Goal: Task Accomplishment & Management: Manage account settings

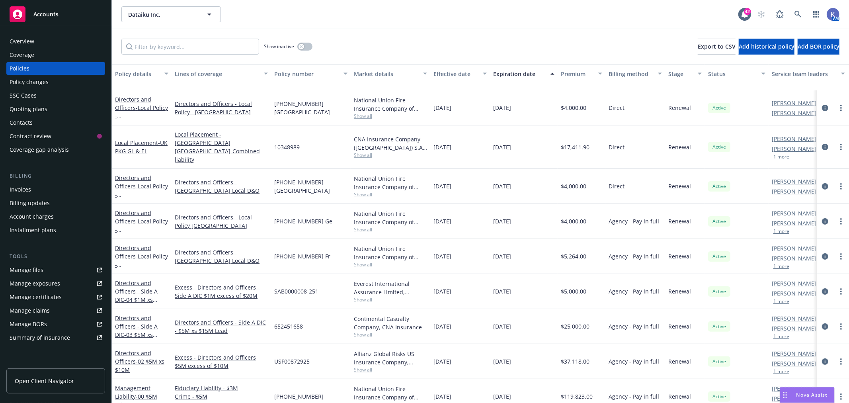
scroll to position [132, 0]
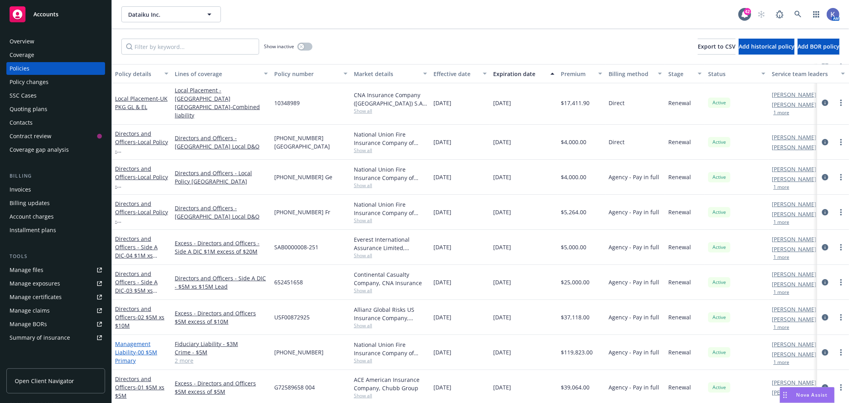
click at [137, 348] on span "- 00 $5M Primary" at bounding box center [136, 356] width 42 height 16
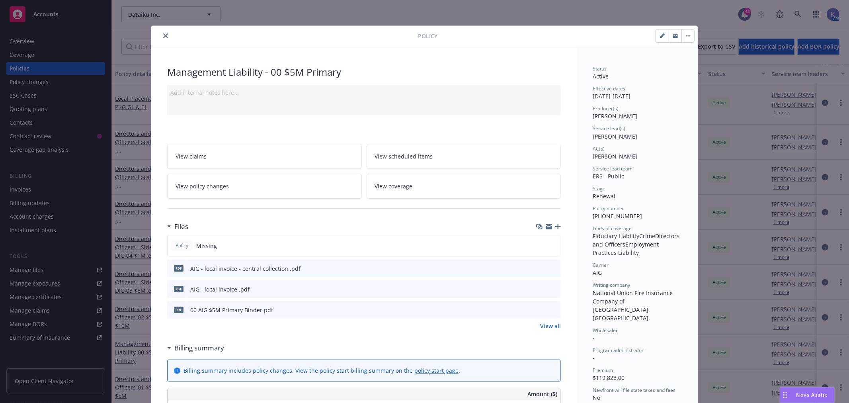
click at [552, 265] on icon "preview file" at bounding box center [552, 268] width 7 height 6
click at [552, 308] on icon "preview file" at bounding box center [552, 309] width 7 height 6
click at [163, 35] on icon "close" at bounding box center [165, 35] width 5 height 5
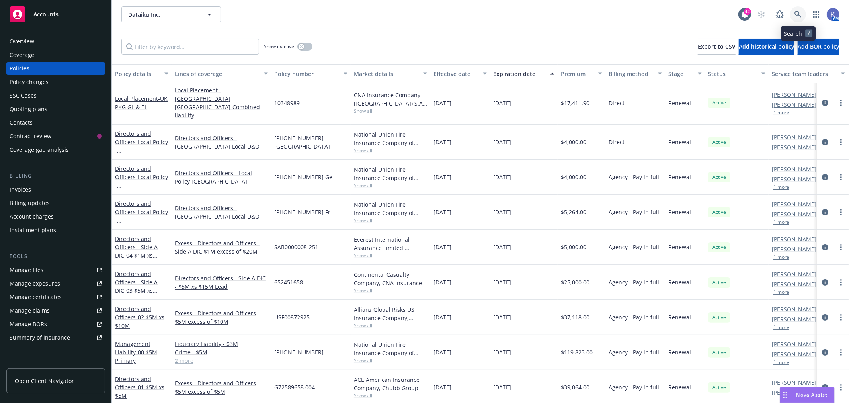
click at [794, 14] on icon at bounding box center [797, 14] width 7 height 7
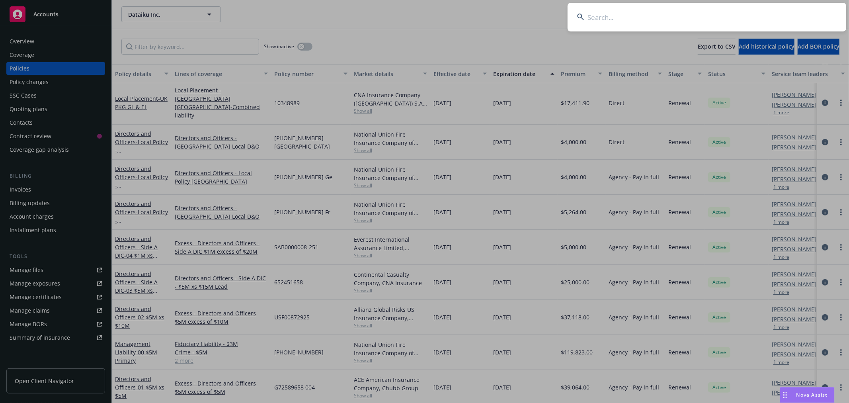
click at [614, 21] on input at bounding box center [706, 17] width 278 height 29
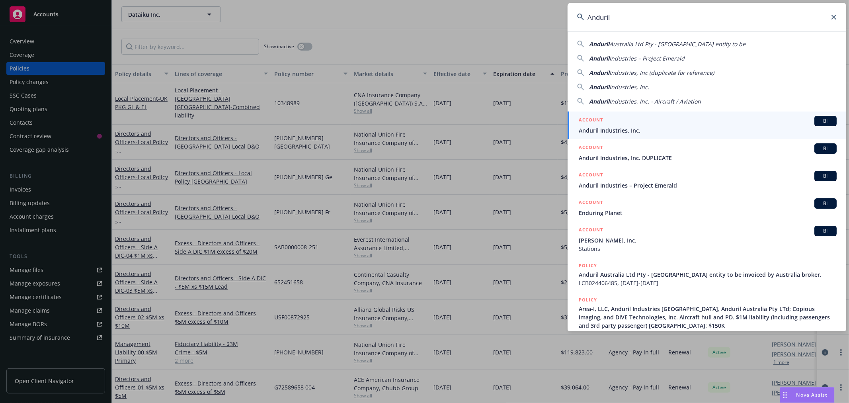
type input "Anduril"
click at [611, 126] on span "Anduril Industries, Inc." at bounding box center [707, 130] width 258 height 8
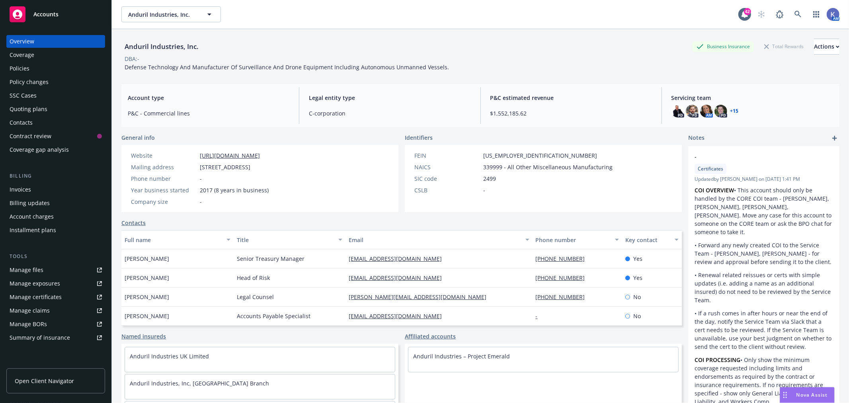
click at [38, 70] on div "Policies" at bounding box center [56, 68] width 92 height 13
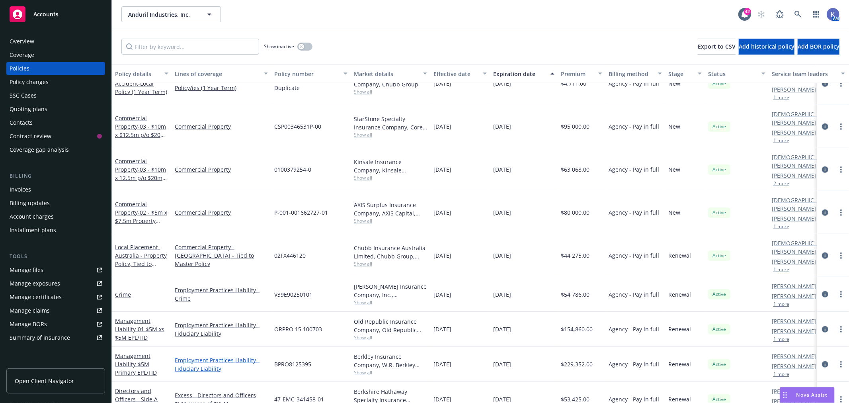
scroll to position [619, 0]
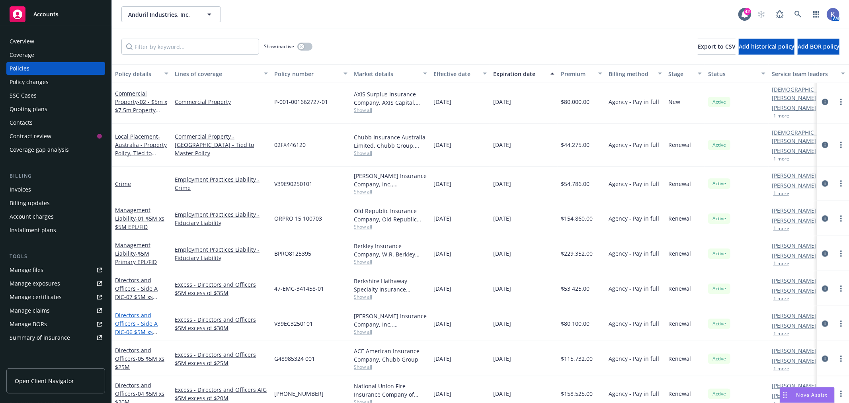
click at [141, 311] on link "Directors and Officers - Side A DIC - 06 $5M xs $30M Lead" at bounding box center [136, 327] width 43 height 33
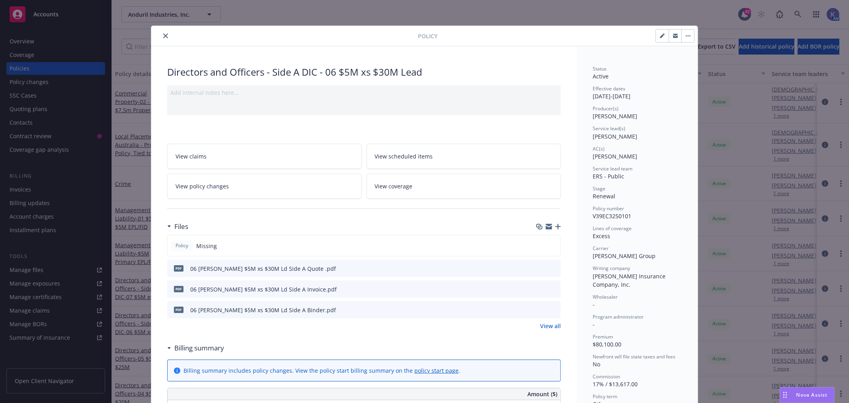
click at [555, 225] on icon "button" at bounding box center [558, 227] width 6 height 6
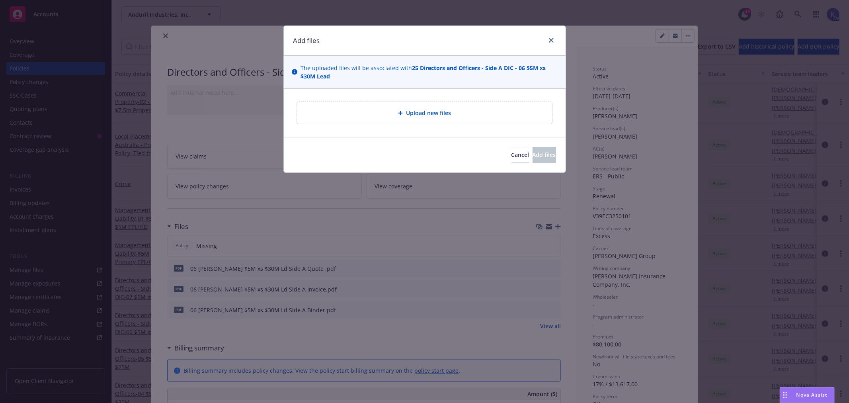
type textarea "x"
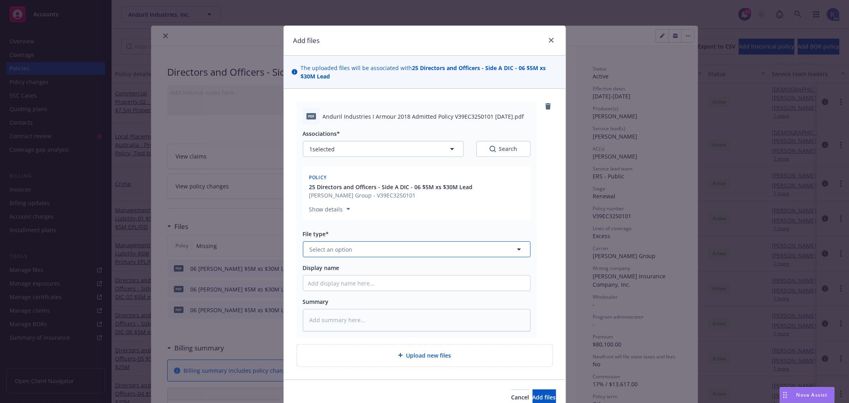
click at [349, 251] on button "Select an option" at bounding box center [417, 249] width 228 height 16
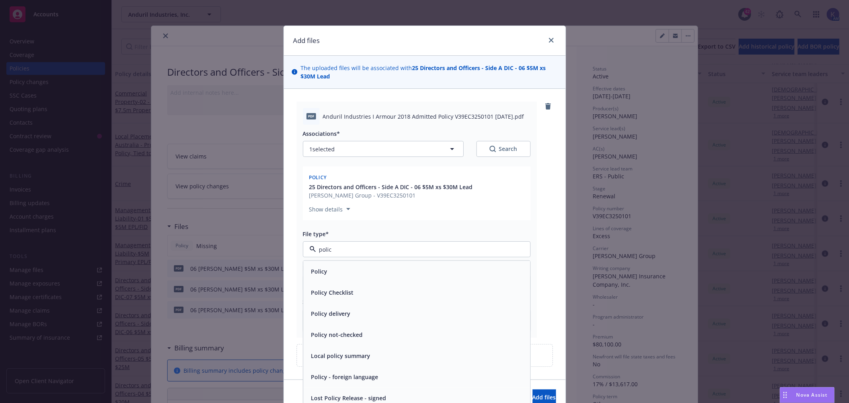
type input "policy"
click at [365, 267] on div "Policy" at bounding box center [416, 271] width 217 height 12
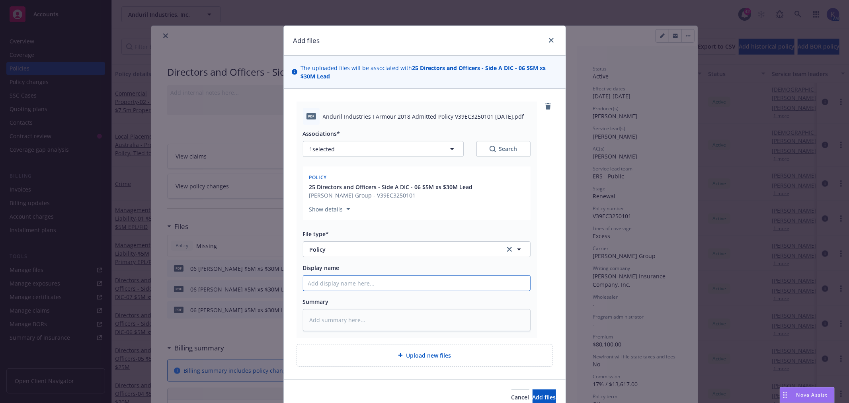
click at [374, 283] on input "Display name" at bounding box center [416, 282] width 227 height 15
type textarea "x"
type input "0"
type textarea "x"
type input "06"
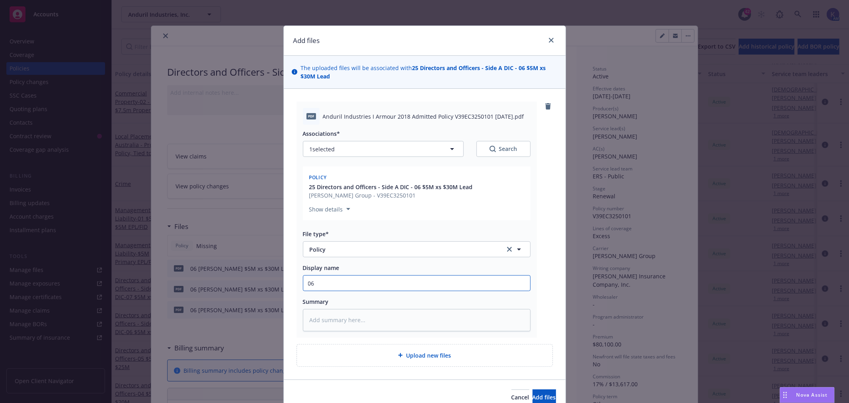
type textarea "x"
type input "06 2"
type textarea "x"
type input "06 20"
type textarea "x"
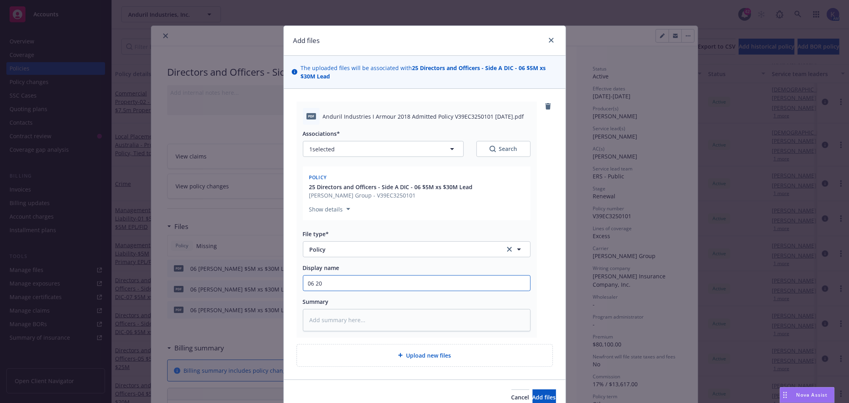
type input "06 202"
type textarea "x"
type input "06 2025"
type textarea "x"
type input "06 2025"
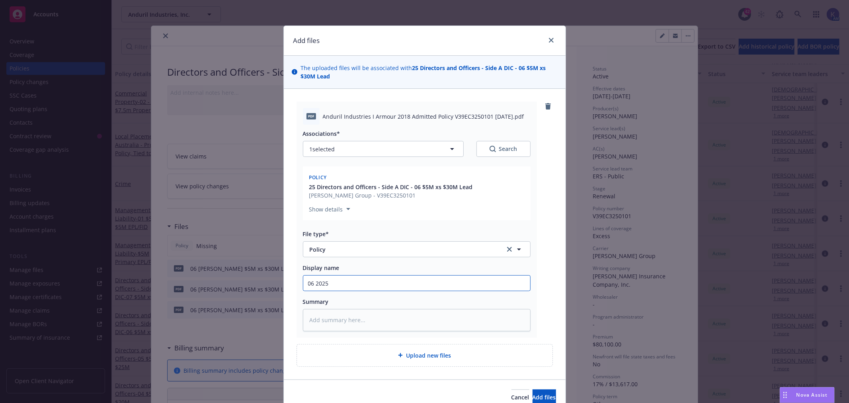
type textarea "x"
type input "06 2025 A"
type textarea "x"
type input "06 2025 An"
type textarea "x"
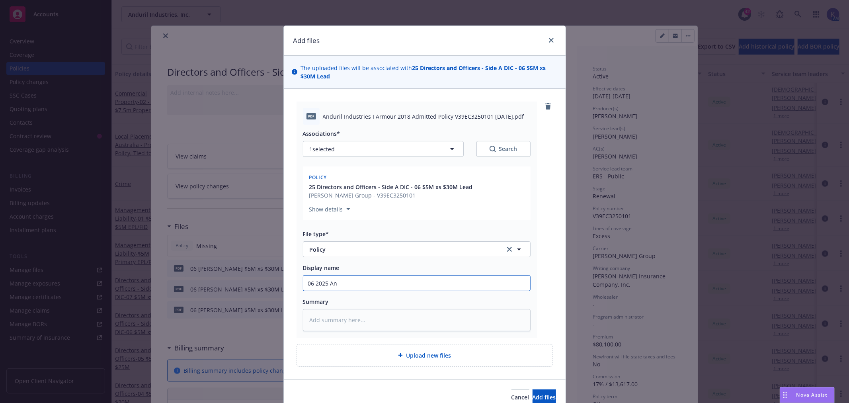
type input "06 2025 And"
type textarea "x"
type input "06 2025 Andu"
type textarea "x"
type input "06 2025 Anduri"
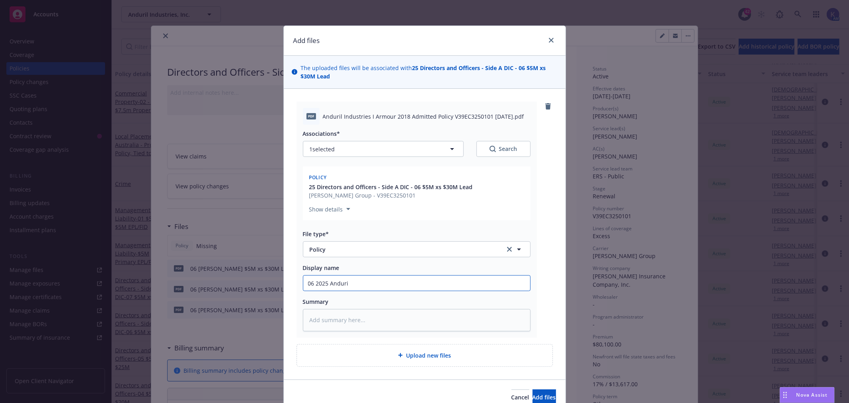
type textarea "x"
type input "06 2025 Anduril"
type textarea "x"
type input "06 2025 Anduril"
type textarea "x"
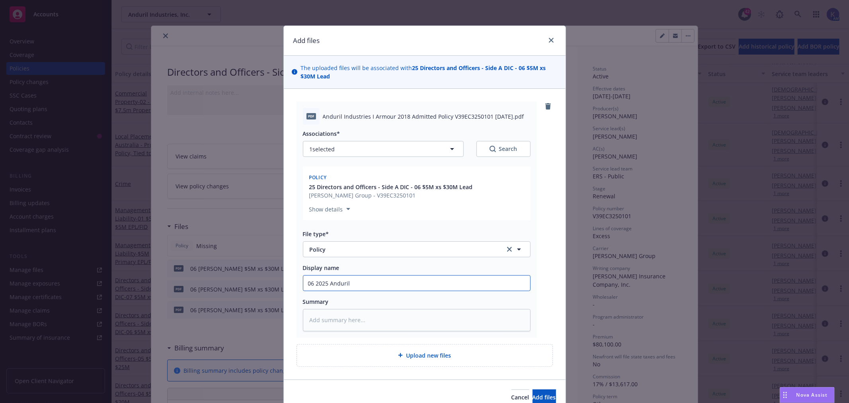
type input "06 2025 Anduril -"
type textarea "x"
type input "06 2025 Anduril -"
type textarea "x"
type input "06 2025 Anduril - 5"
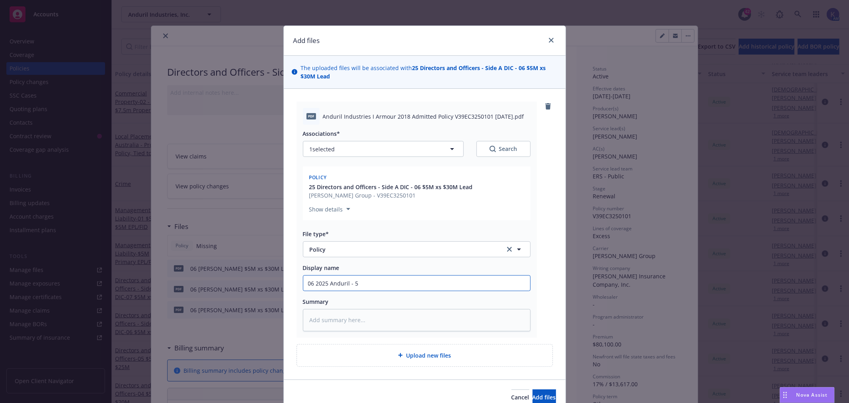
type textarea "x"
type input "06 2025 Anduril - 5x"
type textarea "x"
type input "06 2025 Anduril - 5x3"
type textarea "x"
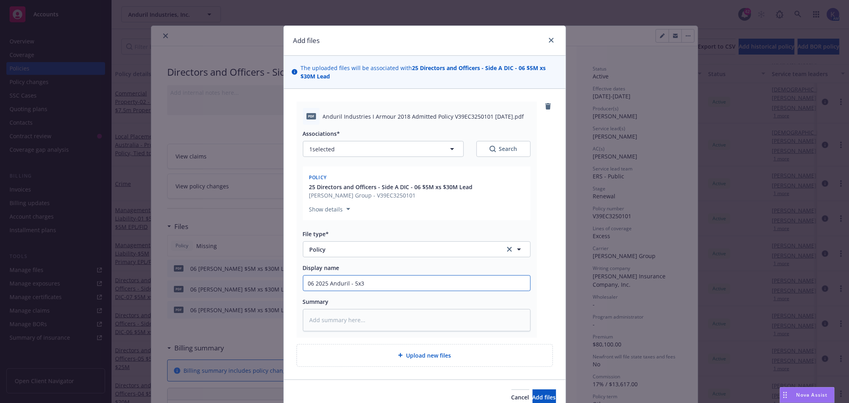
type input "06 2025 Anduril - 5x30"
type textarea "x"
type input "06 2025 Anduril - 5x30"
type textarea "x"
type input "06 2025 Anduril - 5x30 L"
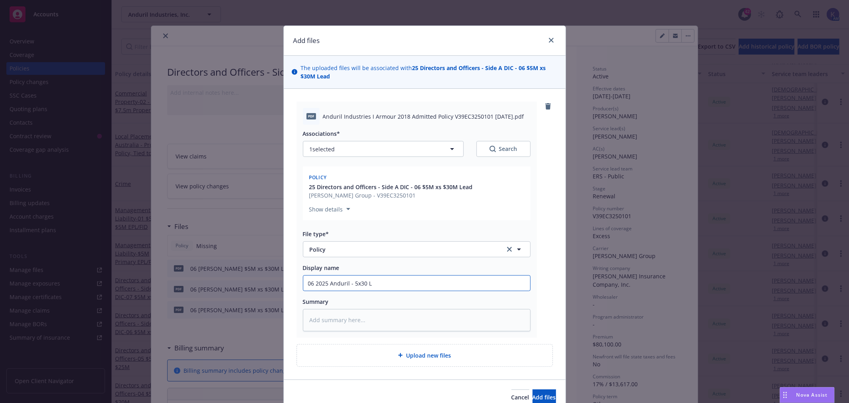
type textarea "x"
type input "06 2025 Anduril - 5x30 Le"
type textarea "x"
type input "06 2025 Anduril - 5x30 Lea"
type textarea "x"
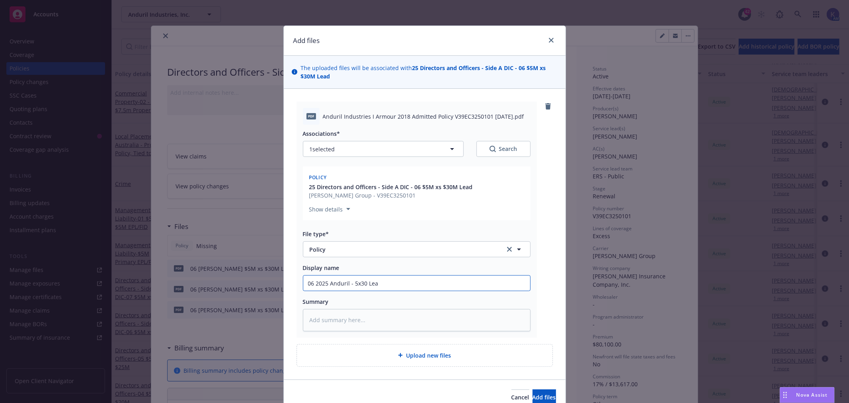
type input "06 2025 Anduril - 5x30 Lead"
type textarea "x"
type input "06 2025 Anduril - 5x30 Lead"
type textarea "x"
type input "06 2025 Anduril - 5x30 Lead S"
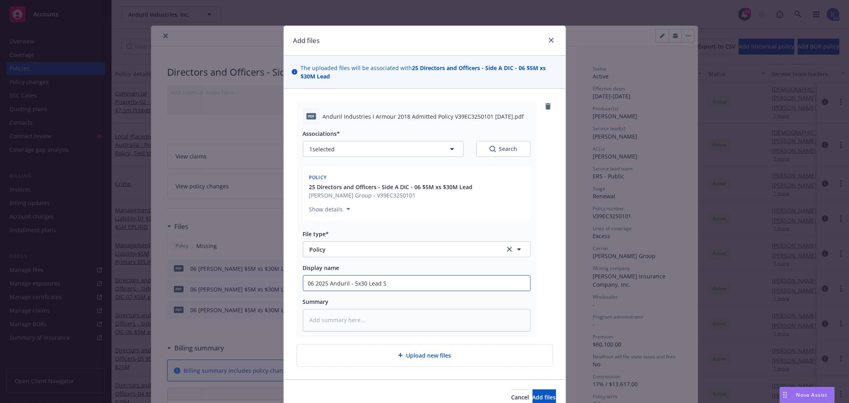
type textarea "x"
type input "06 2025 Anduril - 5x30 Lead Sd"
type textarea "x"
type input "06 2025 Anduril - 5x30 Lead Sdi"
type textarea "x"
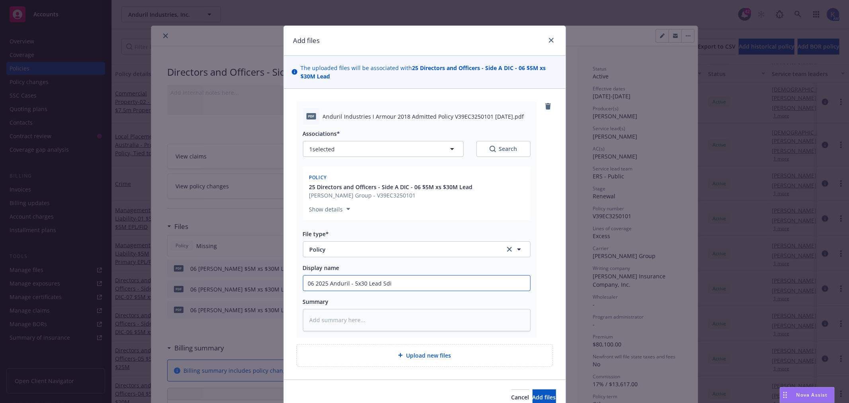
type input "06 2025 Anduril - 5x30 Lead Sdie"
type textarea "x"
type input "06 2025 Anduril - 5x30 Lead Sdie"
type textarea "x"
type input "06 2025 Anduril - 5x30 Lead Sdie"
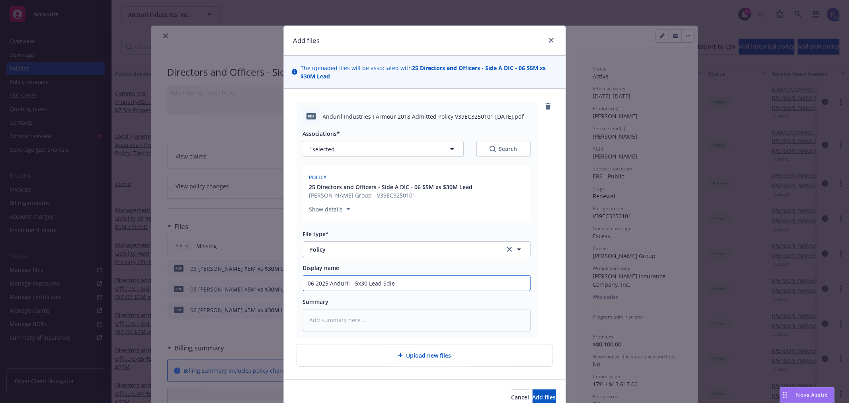
type textarea "x"
type input "06 2025 Anduril - 5x30 Lead Sdi"
type textarea "x"
type input "06 2025 Anduril - 5x30 Lead Sd"
type textarea "x"
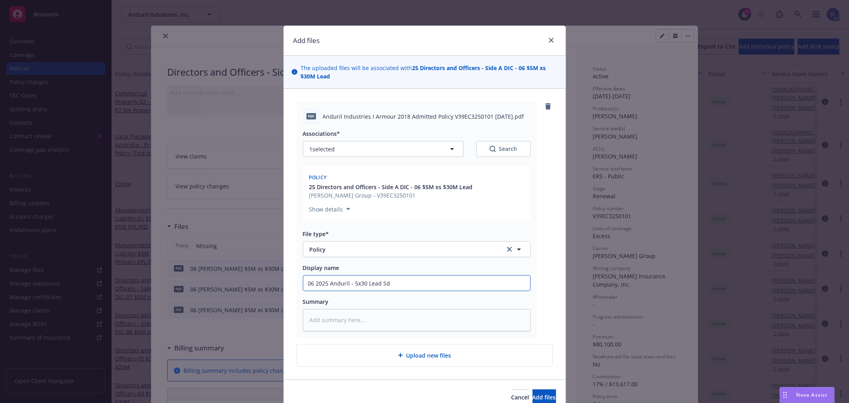
type input "06 2025 Anduril - 5x30 Lead S"
type textarea "x"
type input "06 2025 Anduril - 5x30 Lead Si"
type textarea "x"
type input "06 2025 Anduril - 5x30 Lead Sid"
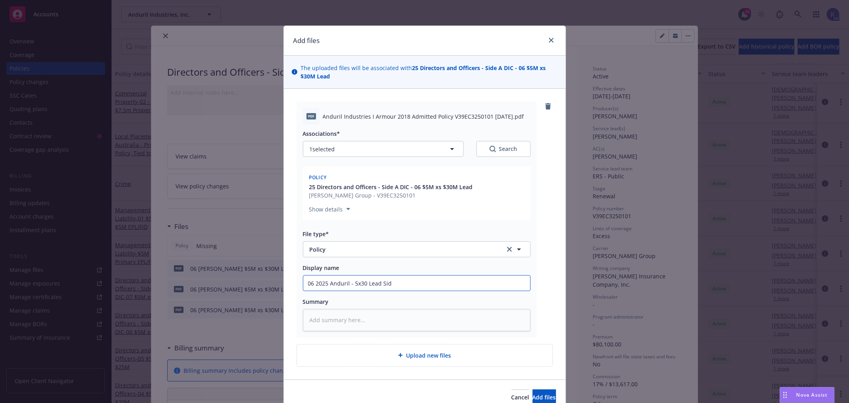
type textarea "x"
type input "06 2025 Anduril - 5x30 Lead Side"
type textarea "x"
type input "06 2025 Anduril - 5x30 Lead Side"
type textarea "x"
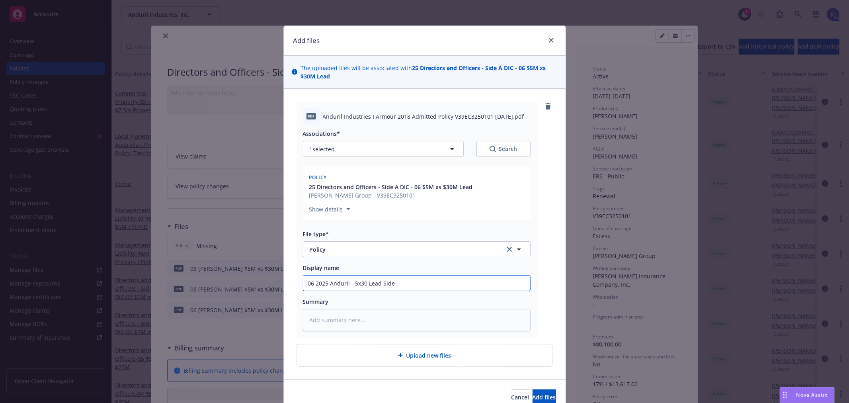
type input "06 2025 Anduril - 5x30 Lead Side A"
type textarea "x"
type input "06 2025 Anduril - 5x30 Lead Side A"
type textarea "x"
type input "06 2025 Anduril - 5x30 Lead Side A P"
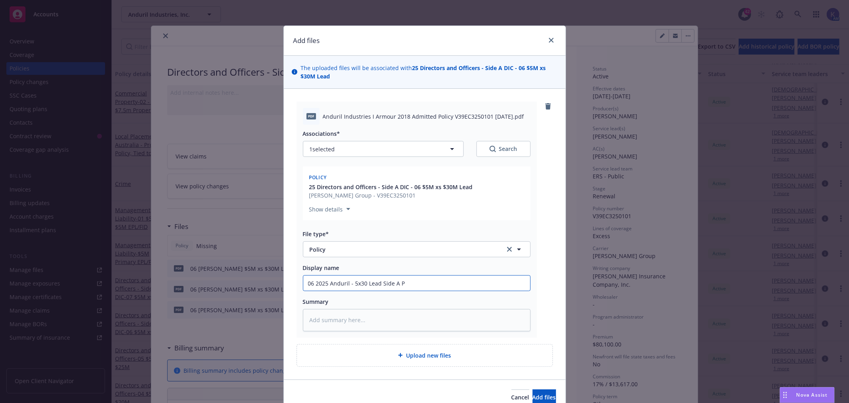
type textarea "x"
type input "06 2025 Anduril - 5x30 Lead Side A Po"
type textarea "x"
type input "06 2025 Anduril - 5x30 Lead Side A Pol"
type textarea "x"
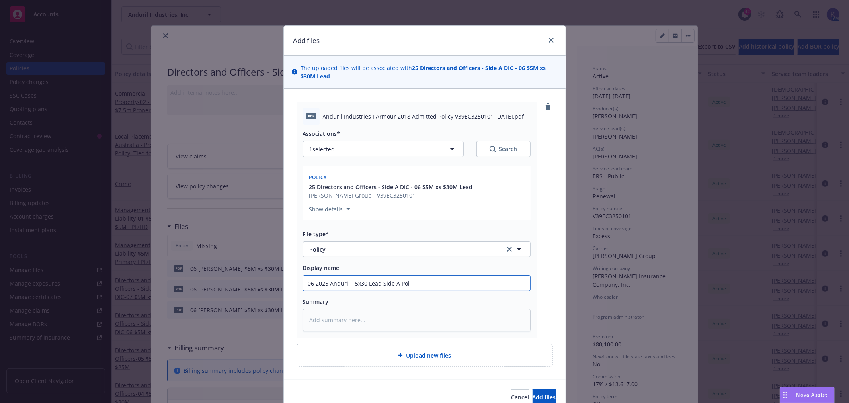
type input "06 2025 Anduril - 5x30 Lead Side A Poli"
type textarea "x"
type input "06 2025 Anduril - 5x30 Lead Side A Policy"
type textarea "x"
type input "06 2025 Anduril - 5x30 Lead Side A Policy"
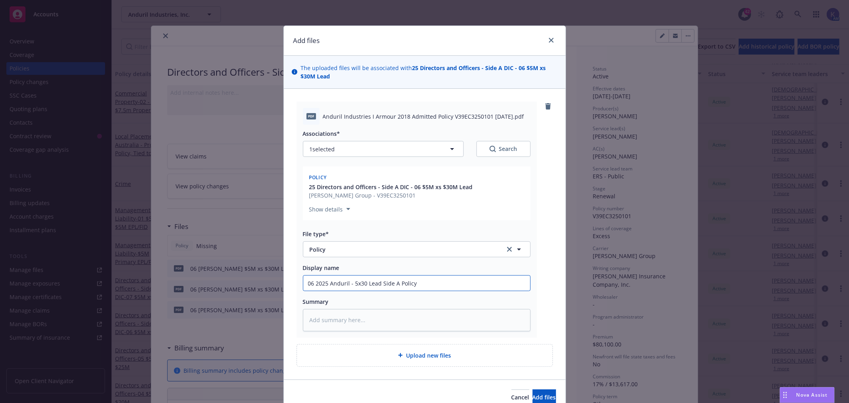
type textarea "x"
type input "06 2025 Anduril - 5x30 Lead Side A Policy -"
type textarea "x"
type input "06 2025 Anduril - 5x30 Lead Side A Policy -"
type textarea "x"
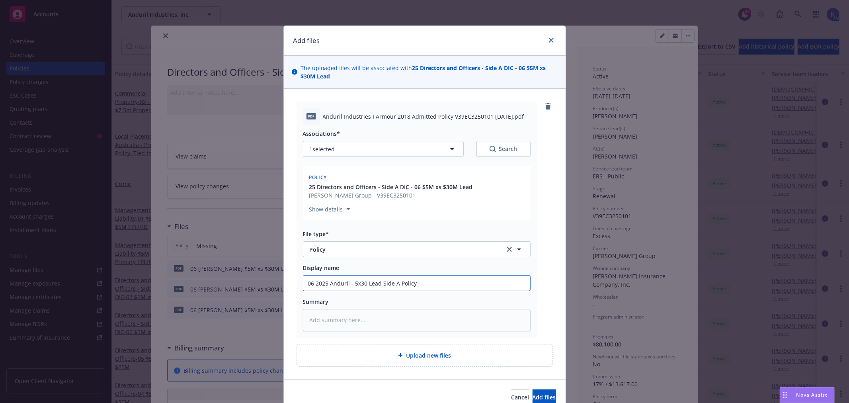
type input "06 2025 Anduril - 5x30 Lead Side A Policy - B"
type textarea "x"
type input "06 2025 Anduril - 5x30 Lead Side A Policy - Be"
type textarea "x"
type input "06 2025 Anduril - 5x30 Lead Side A Policy - Bea"
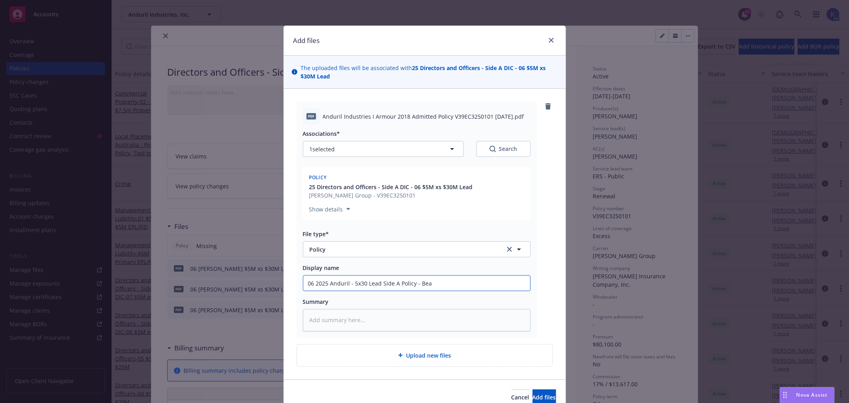
type textarea "x"
type input "06 2025 Anduril - 5x30 Lead Side A Policy - Beaz"
type textarea "x"
type input "06 2025 Anduril - 5x30 Lead Side A Policy - Beazl"
type textarea "x"
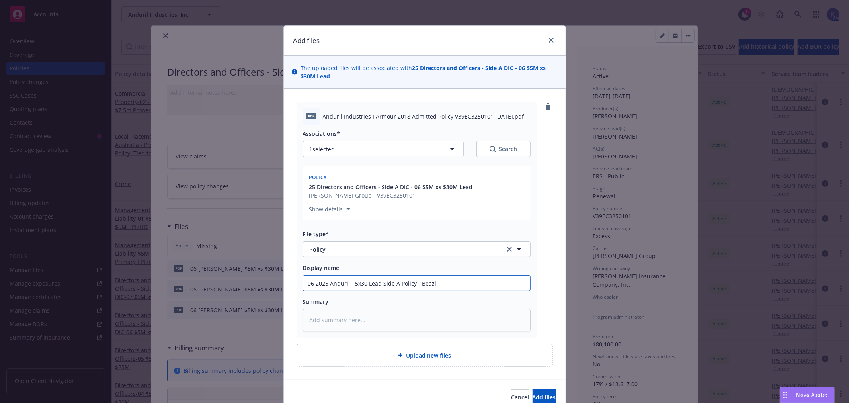
type input "06 2025 Anduril - 5x30 Lead Side A Policy - Beazle"
type textarea "x"
type input "06 2025 Anduril - 5x30 Lead Side A Policy - [PERSON_NAME]"
type textarea "x"
type input "06 2025 Anduril - 5x30 Lead Side A Policy - [PERSON_NAME]"
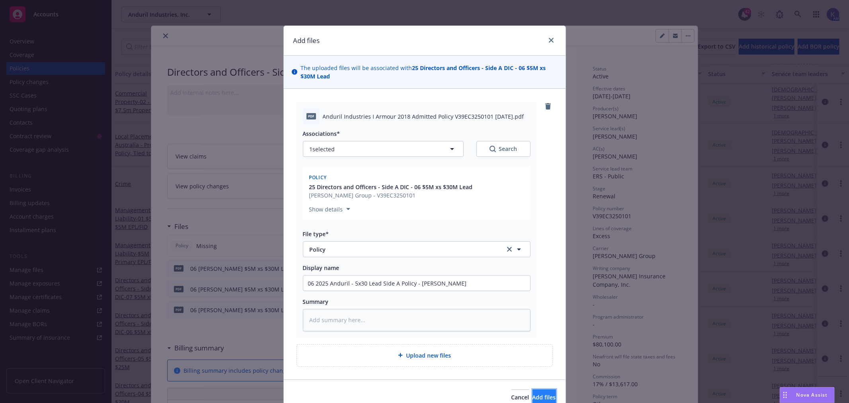
click at [532, 398] on span "Add files" at bounding box center [543, 397] width 23 height 8
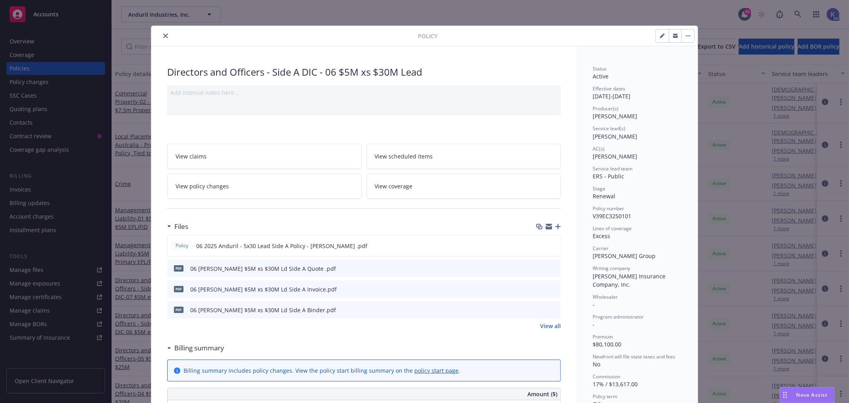
click at [163, 36] on icon "close" at bounding box center [165, 35] width 5 height 5
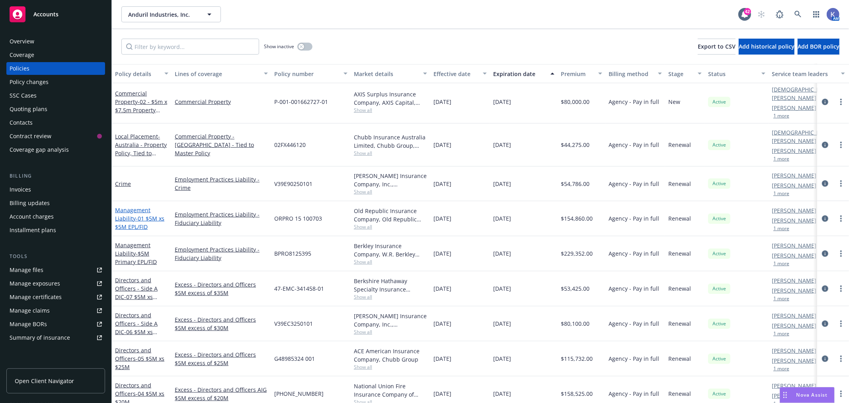
click at [145, 214] on span "- 01 $5M xs $5M EPL/FID" at bounding box center [139, 222] width 49 height 16
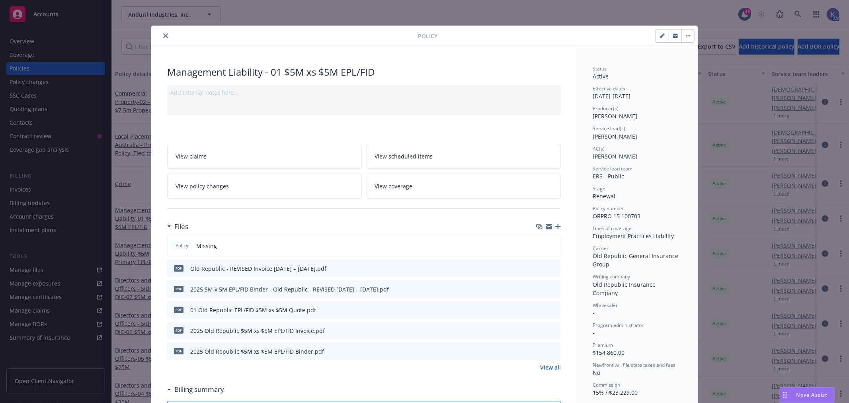
click at [556, 224] on icon "button" at bounding box center [558, 227] width 6 height 6
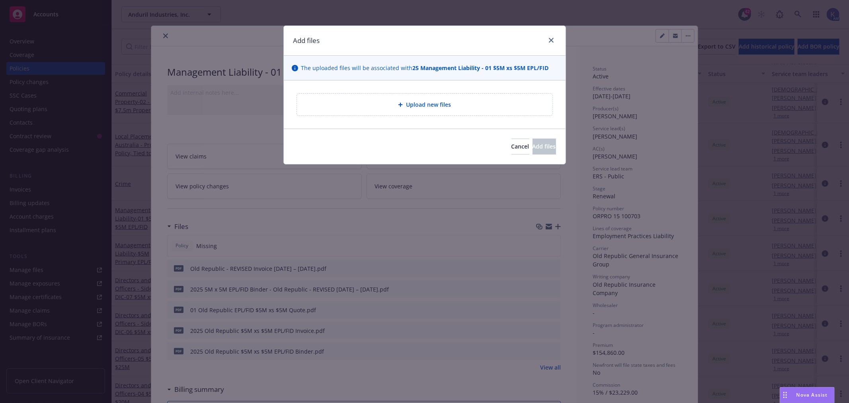
type textarea "x"
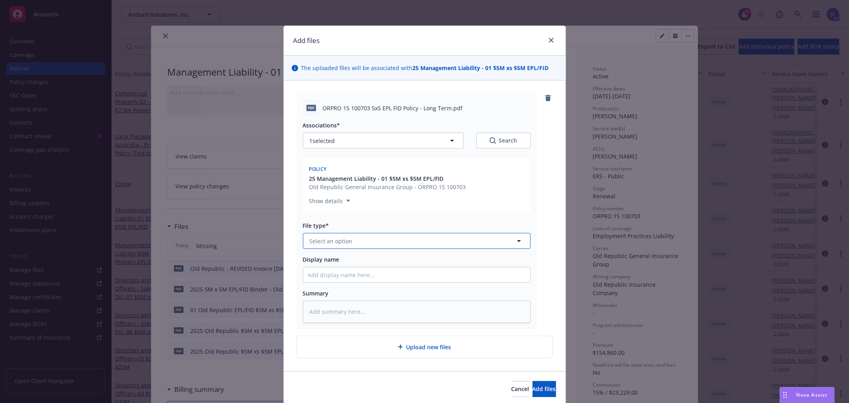
click at [342, 237] on span "Select an option" at bounding box center [330, 241] width 43 height 8
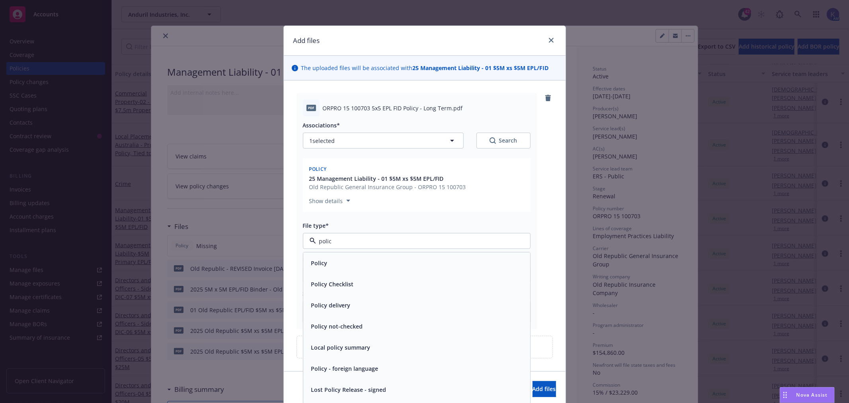
type input "policy"
click at [327, 261] on div "Policy" at bounding box center [416, 263] width 217 height 12
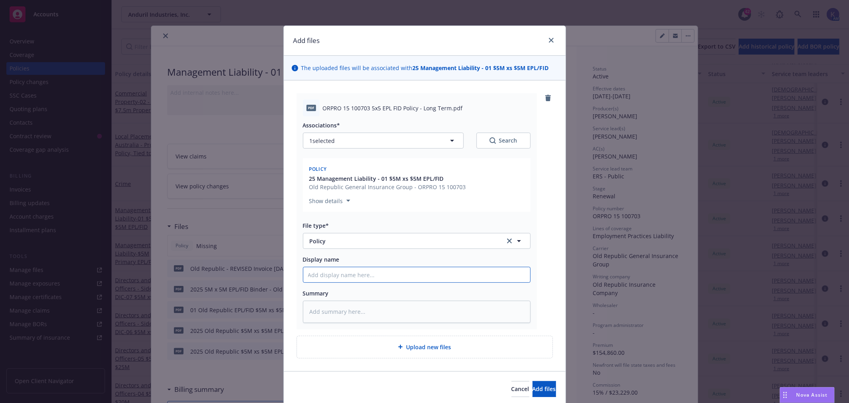
click at [328, 277] on input "Display name" at bounding box center [416, 274] width 227 height 15
type textarea "x"
type input "0"
type textarea "x"
type input "01"
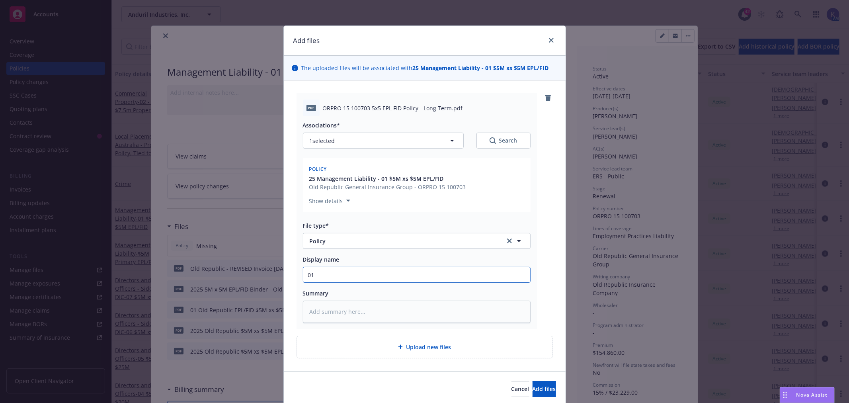
type textarea "x"
type input "01"
type textarea "x"
type input "01 2"
type textarea "x"
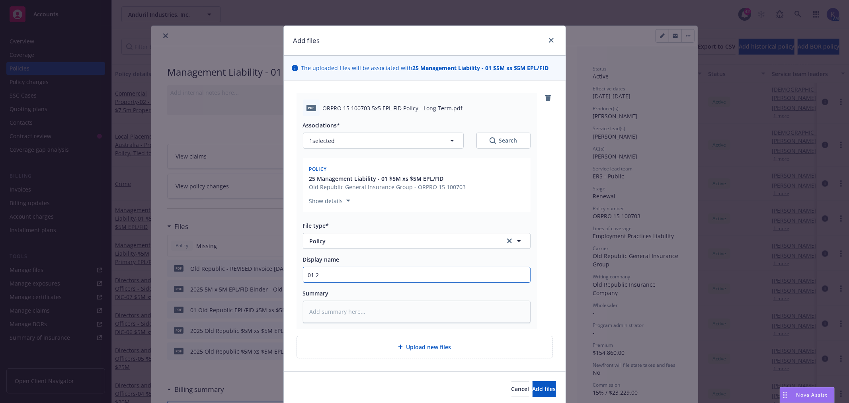
type input "01 20"
type textarea "x"
type input "01 202"
type textarea "x"
type input "01 2025"
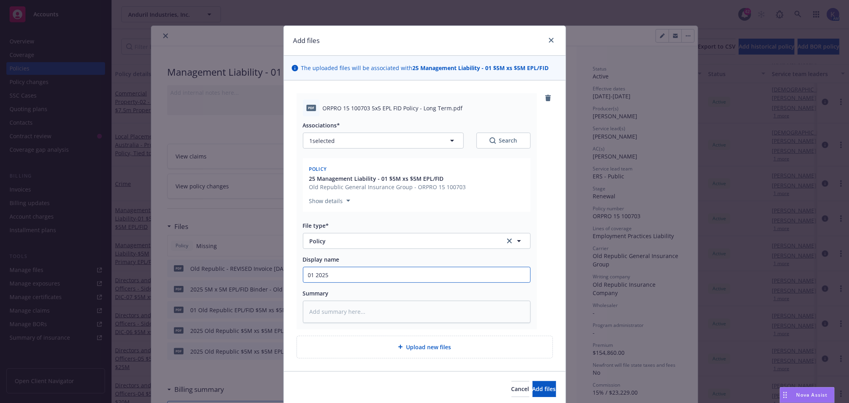
type textarea "x"
type input "01 2025"
type textarea "x"
type input "01 2025 A"
type textarea "x"
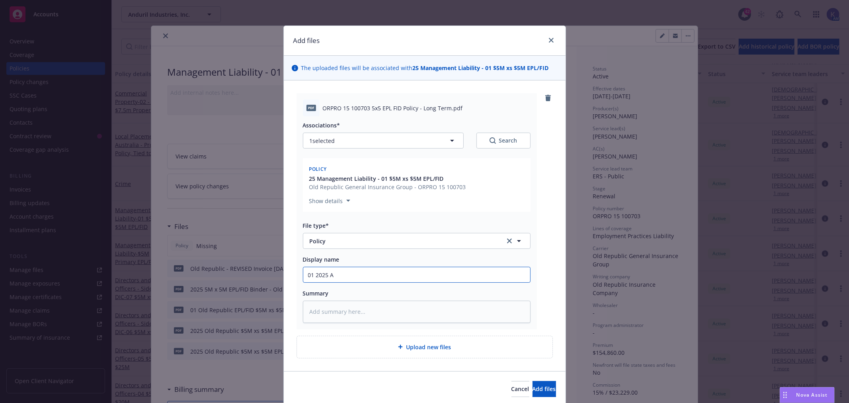
type input "01 2025 An"
type textarea "x"
type input "01 2025 And"
type textarea "x"
type input "01 2025 Andu"
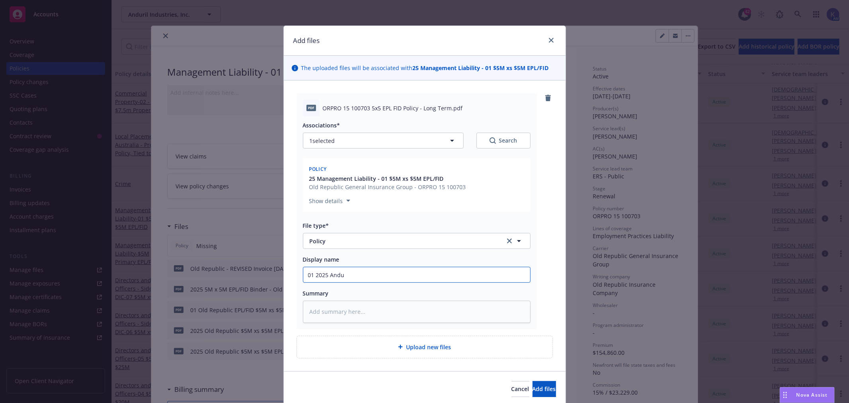
type textarea "x"
type input "01 2025 Andur"
type textarea "x"
type input "01 2025 Anduri"
type textarea "x"
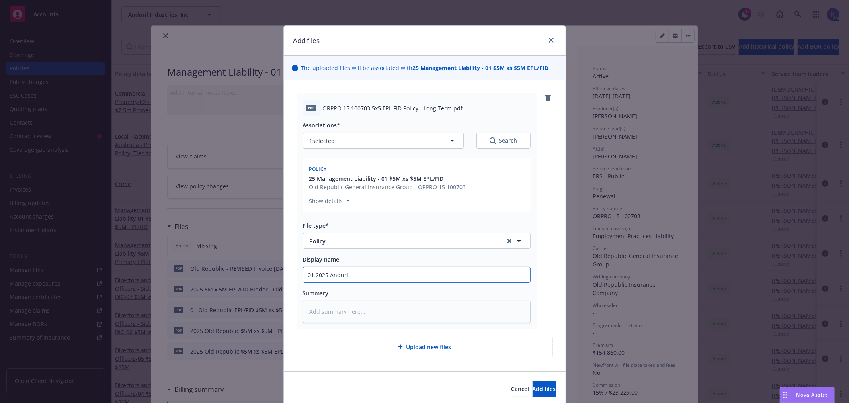
type input "01 2025 Anduril"
type textarea "x"
type input "01 2025 Anduril"
type textarea "x"
type input "01 2025 [GEOGRAPHIC_DATA] -"
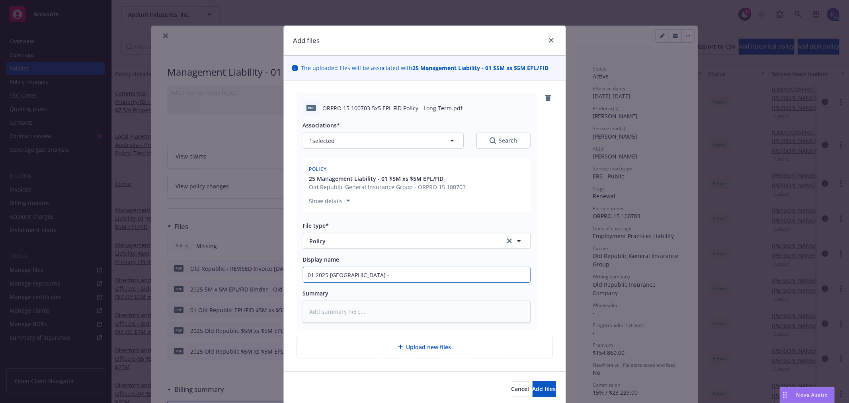
type textarea "x"
type input "01 2025 Anduril - 5"
type textarea "x"
type input "01 2025 Anduril - 5x"
type textarea "x"
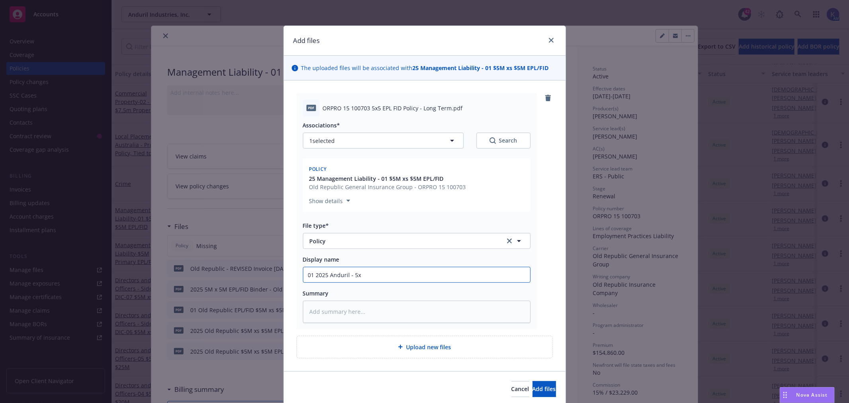
type input "01 2025 Anduril - 5x5"
type textarea "x"
type input "01 2025 Anduril - 5x5"
type textarea "x"
type input "01 2025 Anduril - 5x5 E"
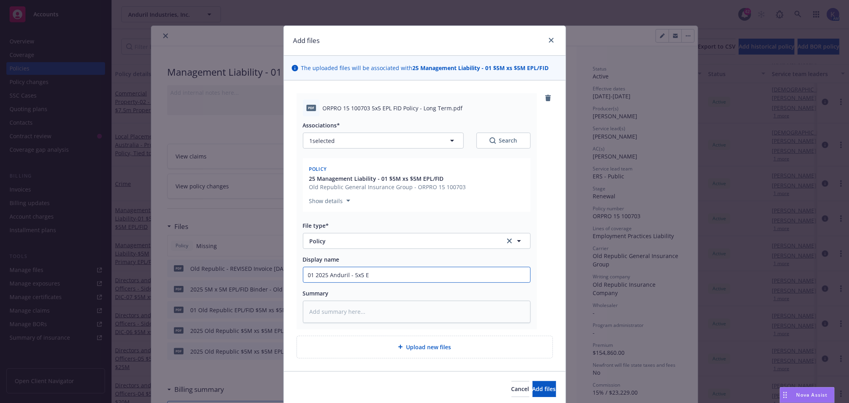
type textarea "x"
type input "01 2025 Anduril - 5x5 EP"
type textarea "x"
type input "01 2025 Anduril - 5x5 EPL"
type textarea "x"
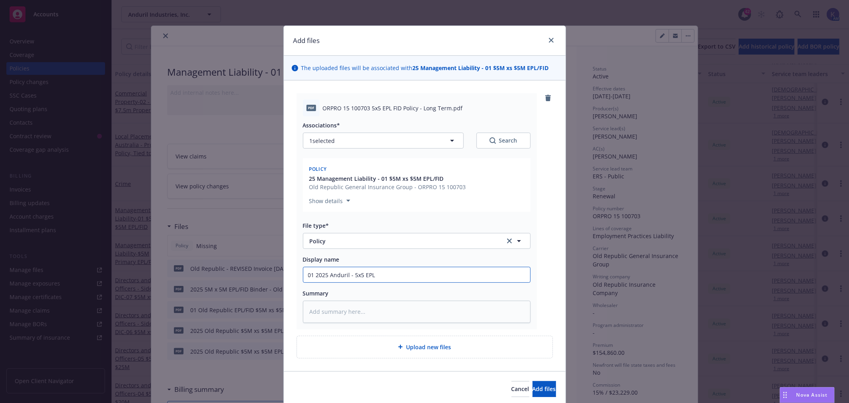
type input "01 2025 Anduril - 5x5 EPL/"
type textarea "x"
type input "01 2025 Anduril - 5x5 EPL/F"
type textarea "x"
type input "01 2025 Anduril - 5x5 EPL/FI"
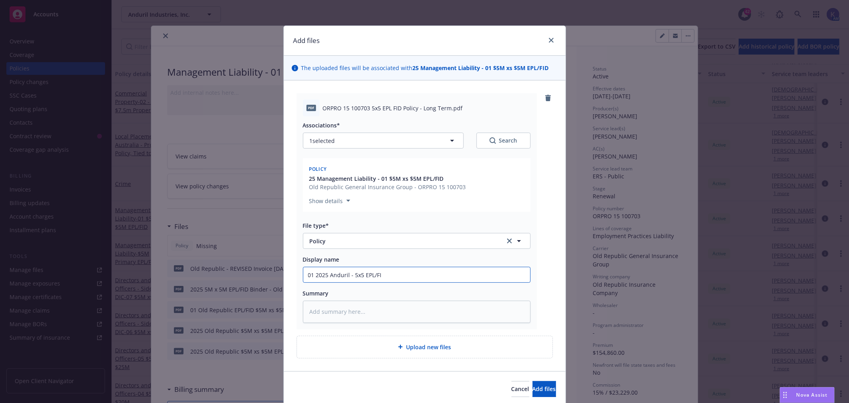
type textarea "x"
type input "01 2025 Anduril - 5x5 EPL/FID"
type textarea "x"
type input "01 2025 Anduril - 5x5 EPL/FID"
type textarea "x"
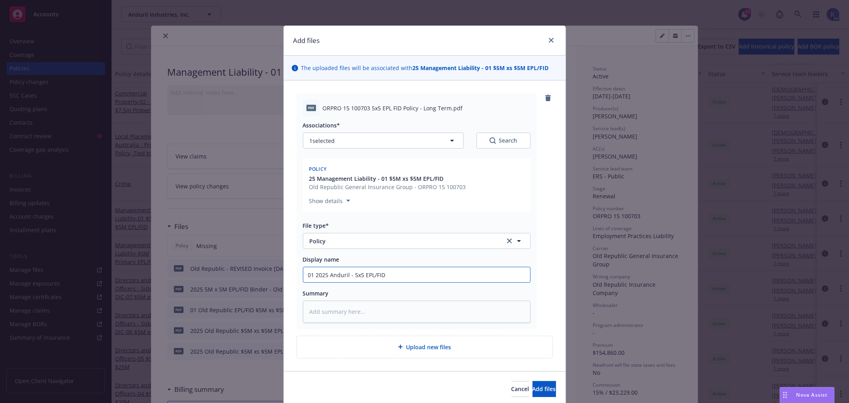
type input "01 2025 Anduril - 5x5 EPL/FID P"
type textarea "x"
type input "01 2025 Anduril - 5x5 EPL/FID Po"
type textarea "x"
type input "01 2025 Anduril - 5x5 EPL/FID Pol"
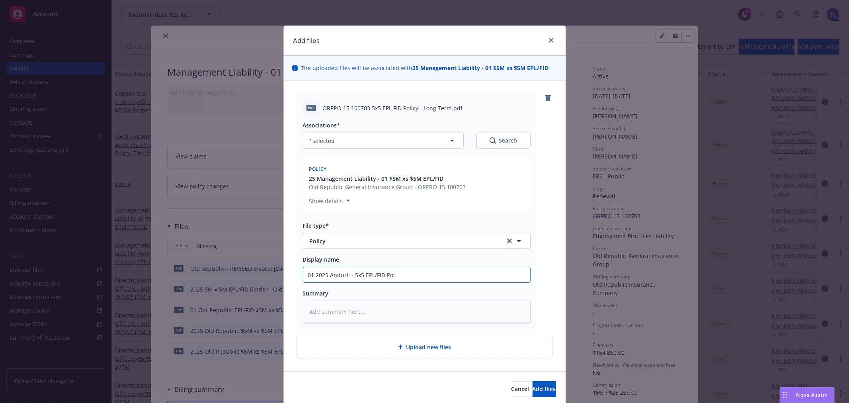
type textarea "x"
type input "01 2025 Anduril - 5x5 EPL/FID Poli"
type textarea "x"
type input "01 2025 Anduril - 5x5 EPL/FID Polic"
type textarea "x"
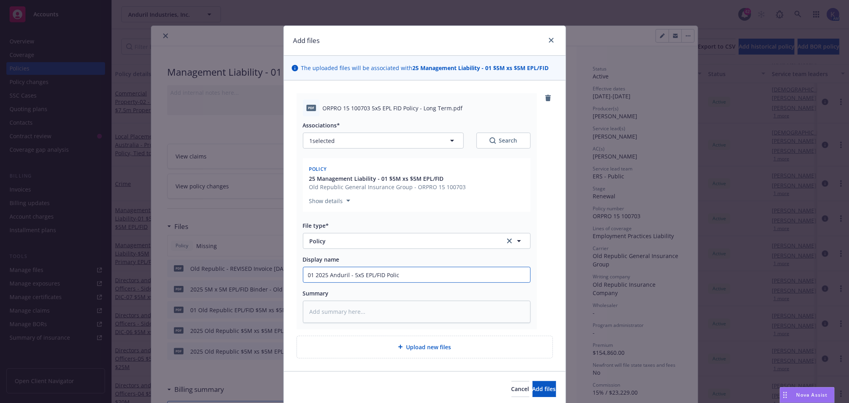
type input "01 2025 Anduril - 5x5 EPL/FID Policy"
type textarea "x"
type input "01 2025 Anduril - 5x5 EPL/FID Policy"
type textarea "x"
type input "01 2025 Anduril - 5x5 EPL/FID Policy -"
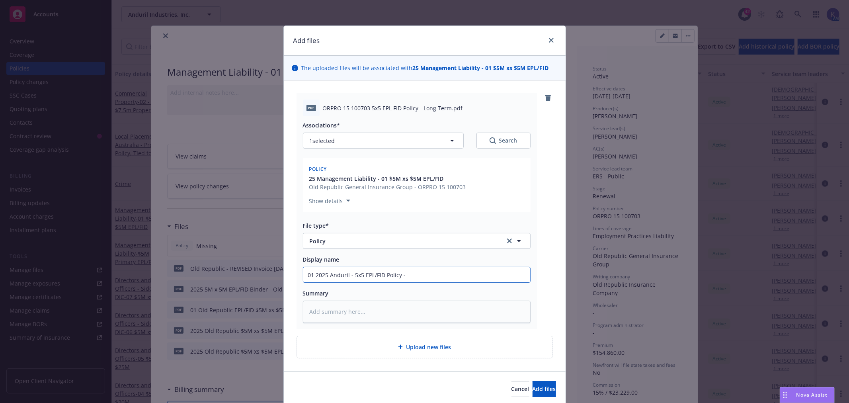
type textarea "x"
type input "01 2025 Anduril - 5x5 EPL/FID Policy -"
type textarea "x"
type input "01 2025 Anduril - 5x5 EPL/FID Policy - O"
type textarea "x"
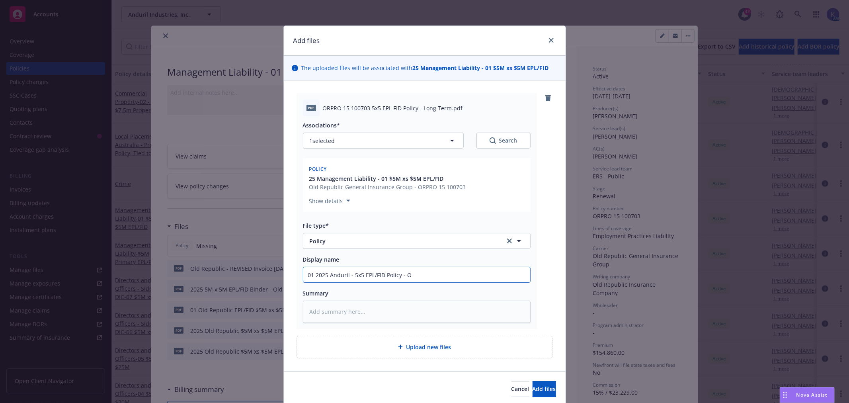
type input "01 2025 Anduril - 5x5 EPL/FID Policy - Ol"
type textarea "x"
click at [536, 389] on span "Add files" at bounding box center [543, 389] width 23 height 8
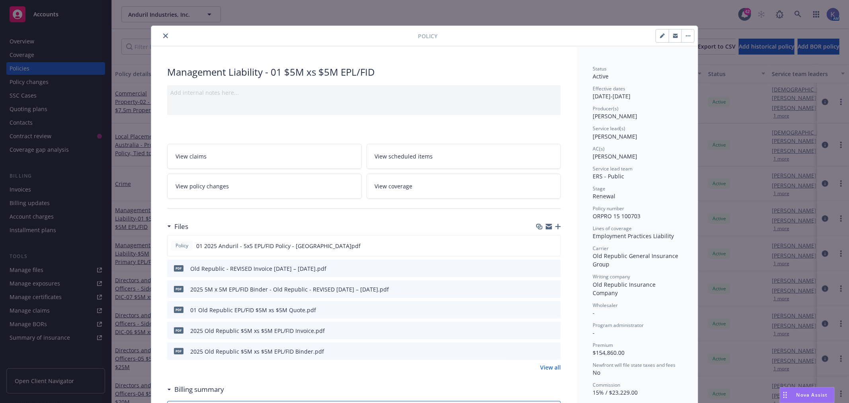
click at [163, 35] on icon "close" at bounding box center [165, 35] width 5 height 5
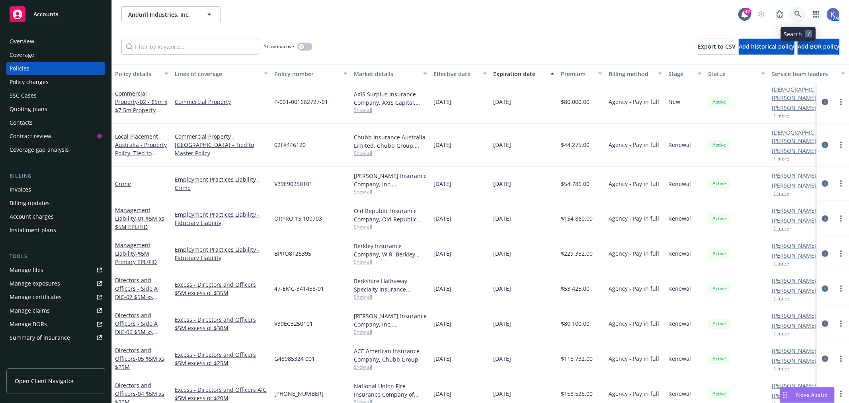
click at [794, 16] on icon at bounding box center [797, 14] width 7 height 7
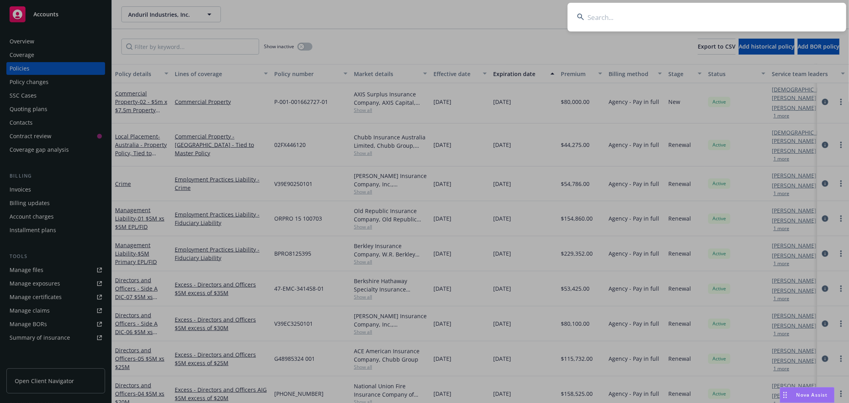
click at [757, 20] on input at bounding box center [706, 17] width 278 height 29
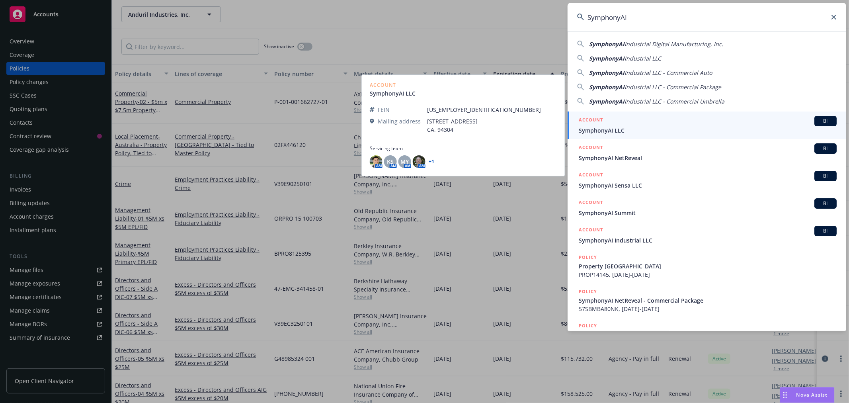
click at [605, 130] on span "SymphonyAI LLC" at bounding box center [707, 130] width 258 height 8
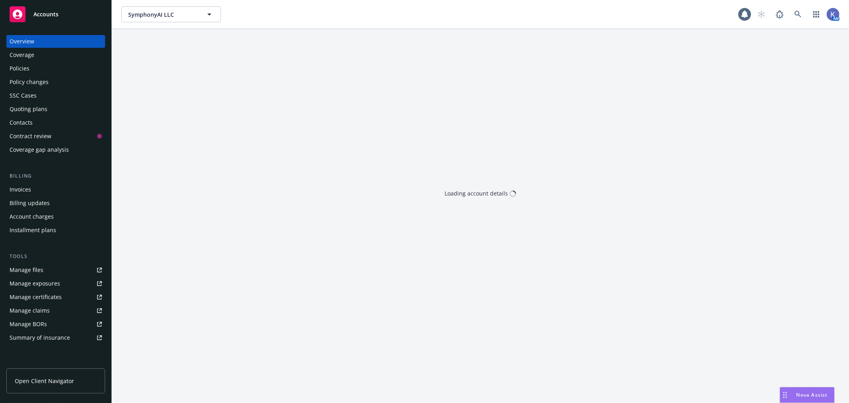
click at [29, 67] on div "Policies" at bounding box center [56, 68] width 92 height 13
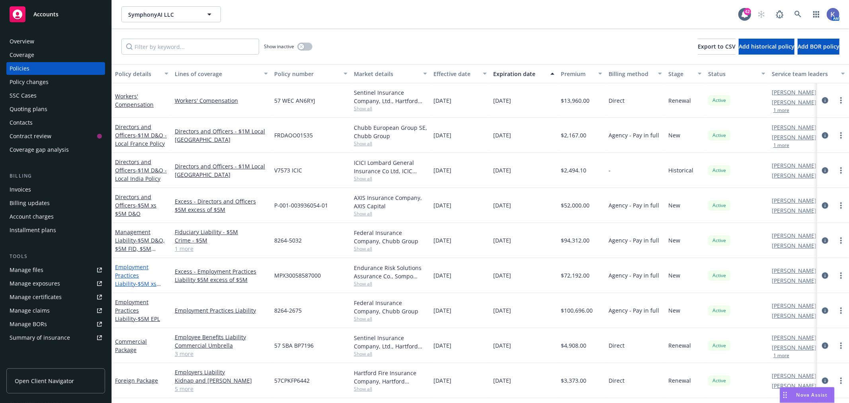
click at [141, 273] on link "Employment Practices Liability - $5M xs $5M EPL" at bounding box center [135, 279] width 41 height 33
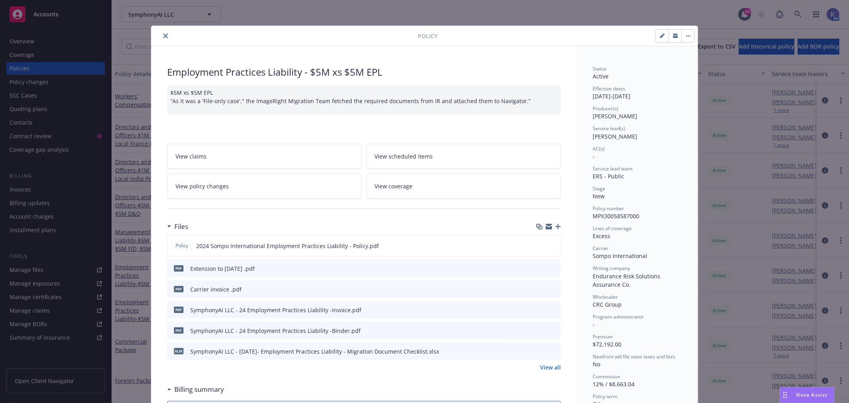
click at [555, 228] on icon "button" at bounding box center [558, 227] width 6 height 6
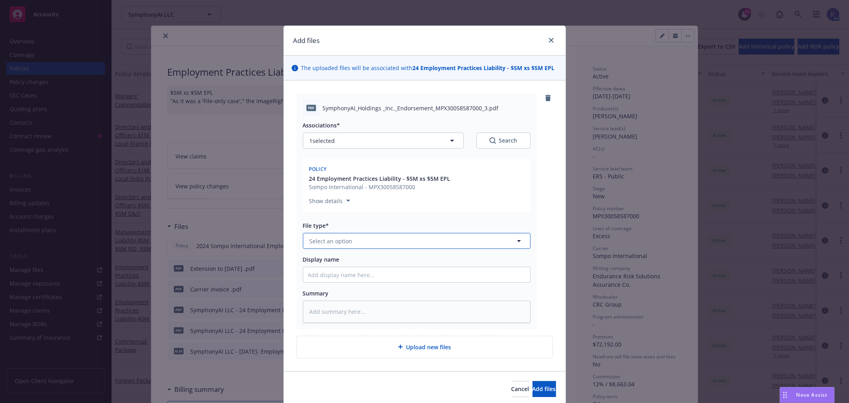
click at [326, 243] on span "Select an option" at bounding box center [330, 241] width 43 height 8
click at [340, 259] on span "Endorsement" at bounding box center [329, 263] width 37 height 8
click at [341, 273] on input "Display name" at bounding box center [416, 274] width 227 height 15
paste input "SymphonyAI Holdings, Inc."
click at [304, 275] on input "SymphonyAI Holdings, Inc." at bounding box center [416, 274] width 227 height 15
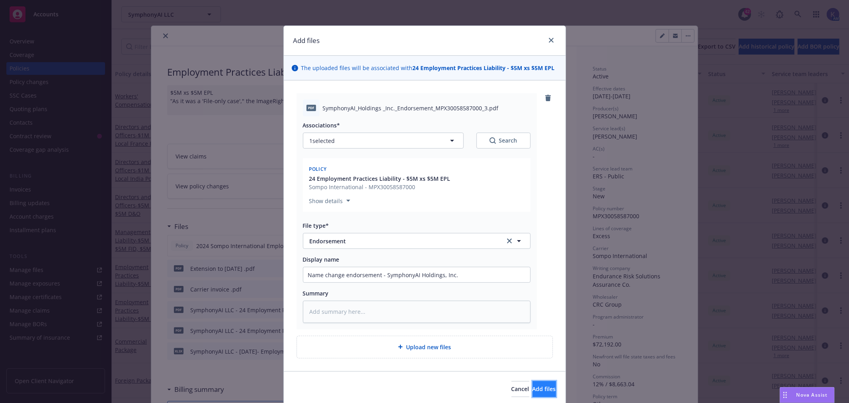
click at [532, 384] on button "Add files" at bounding box center [543, 389] width 23 height 16
